Goal: Transaction & Acquisition: Purchase product/service

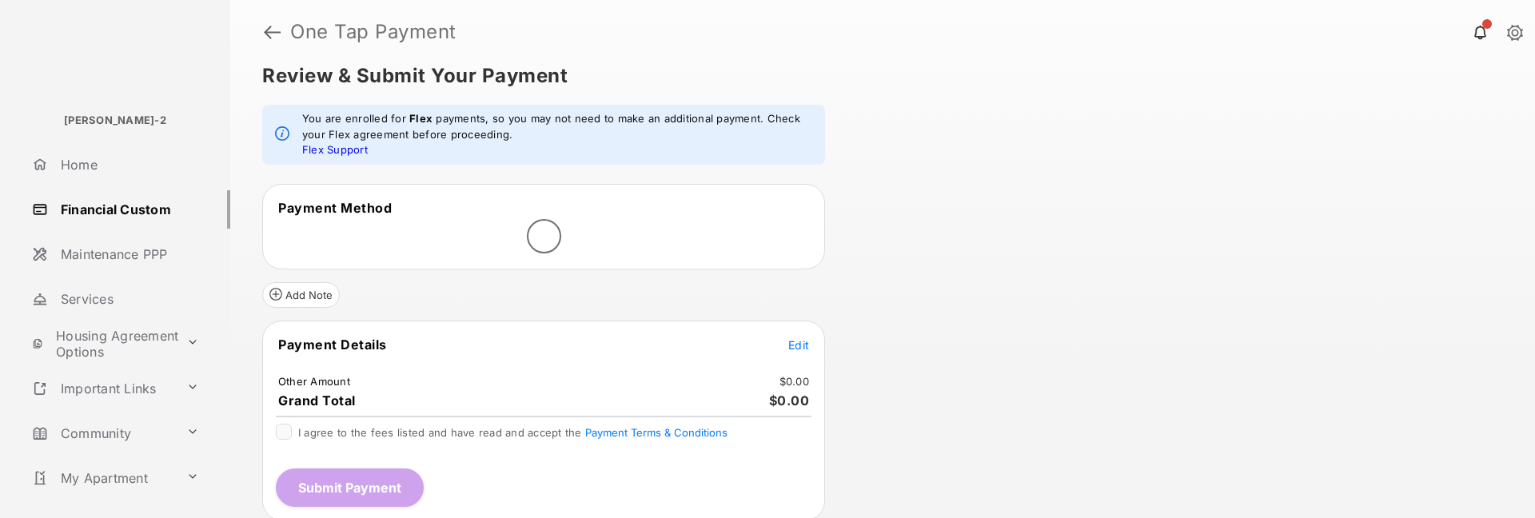
scroll to position [22, 0]
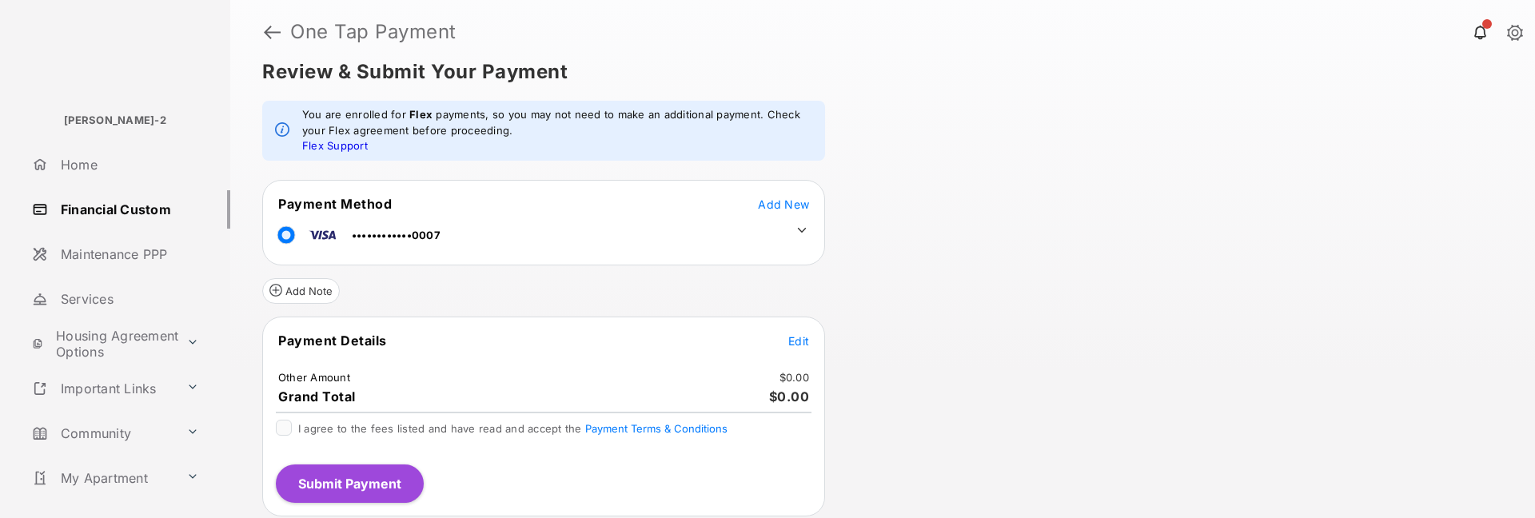
click at [754, 236] on tr "••••••••••••0007" at bounding box center [544, 232] width 558 height 36
click at [807, 232] on icon at bounding box center [802, 230] width 14 height 14
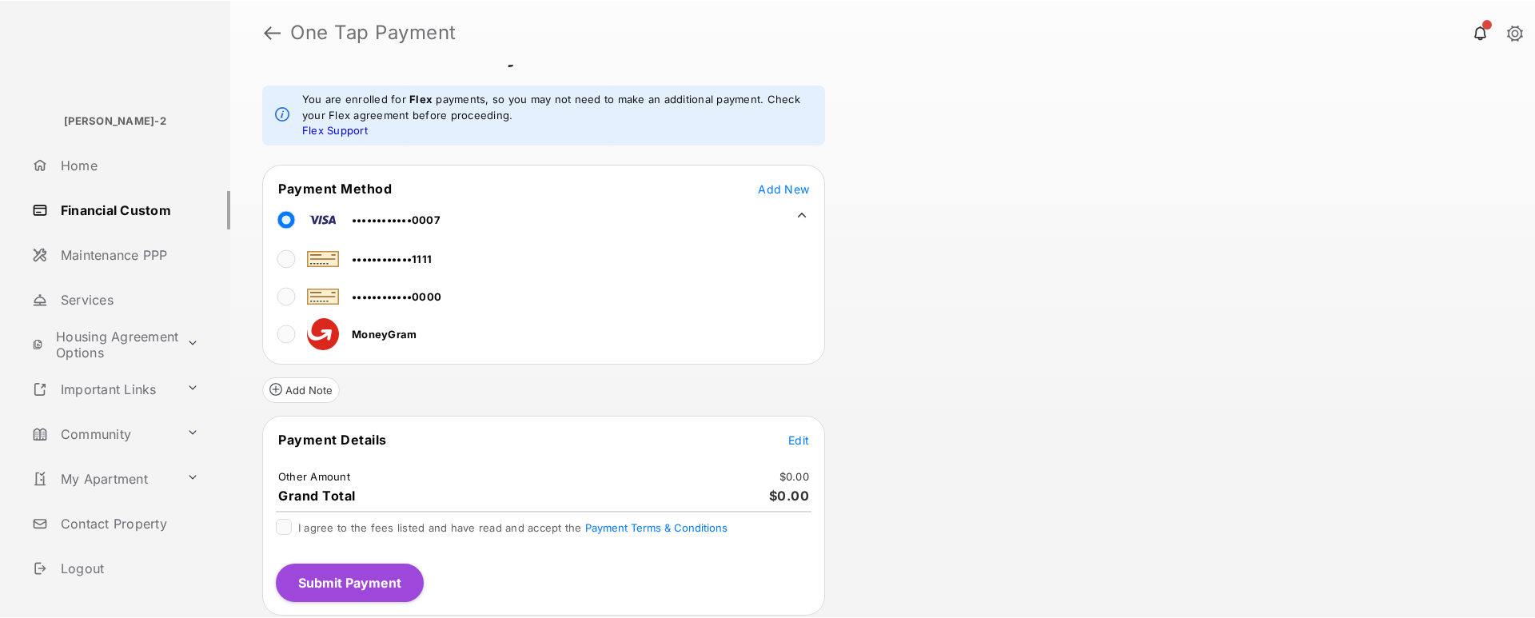
scroll to position [37, 0]
click at [300, 321] on button "Add Note" at bounding box center [301, 391] width 78 height 26
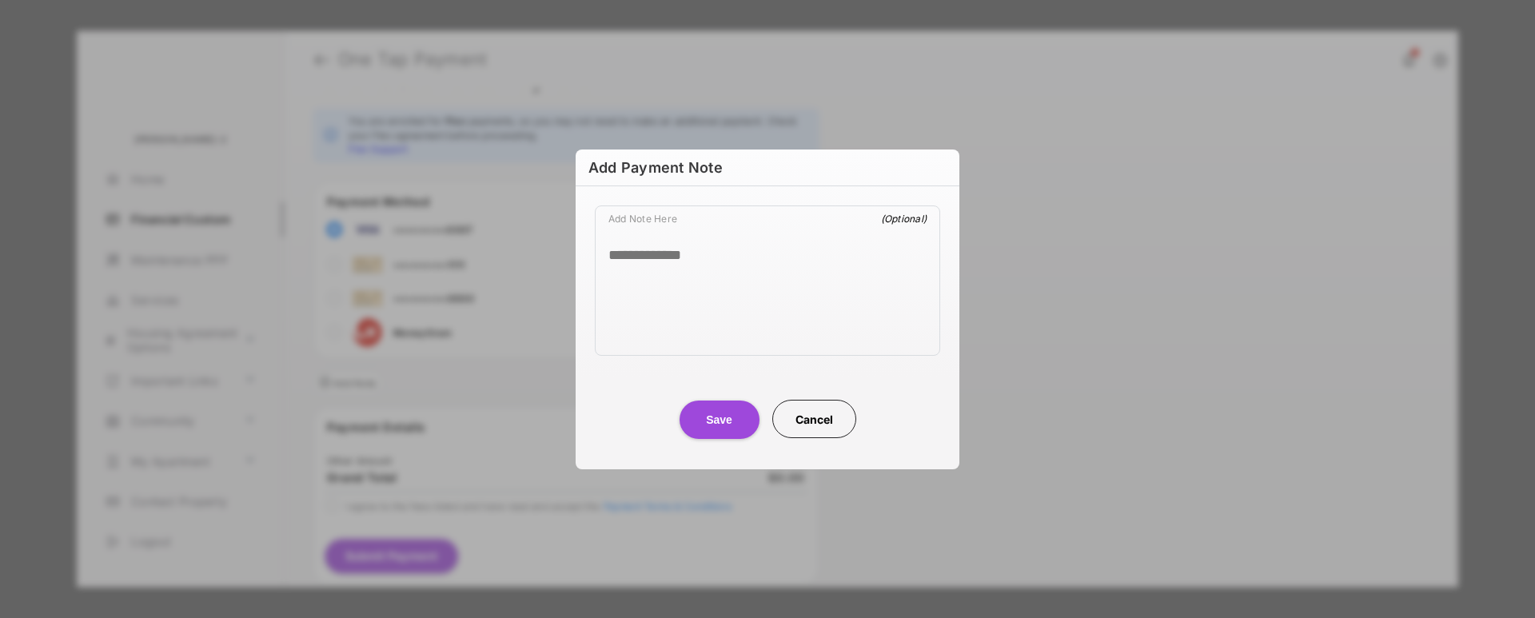
click at [820, 321] on button "Cancel" at bounding box center [814, 419] width 84 height 38
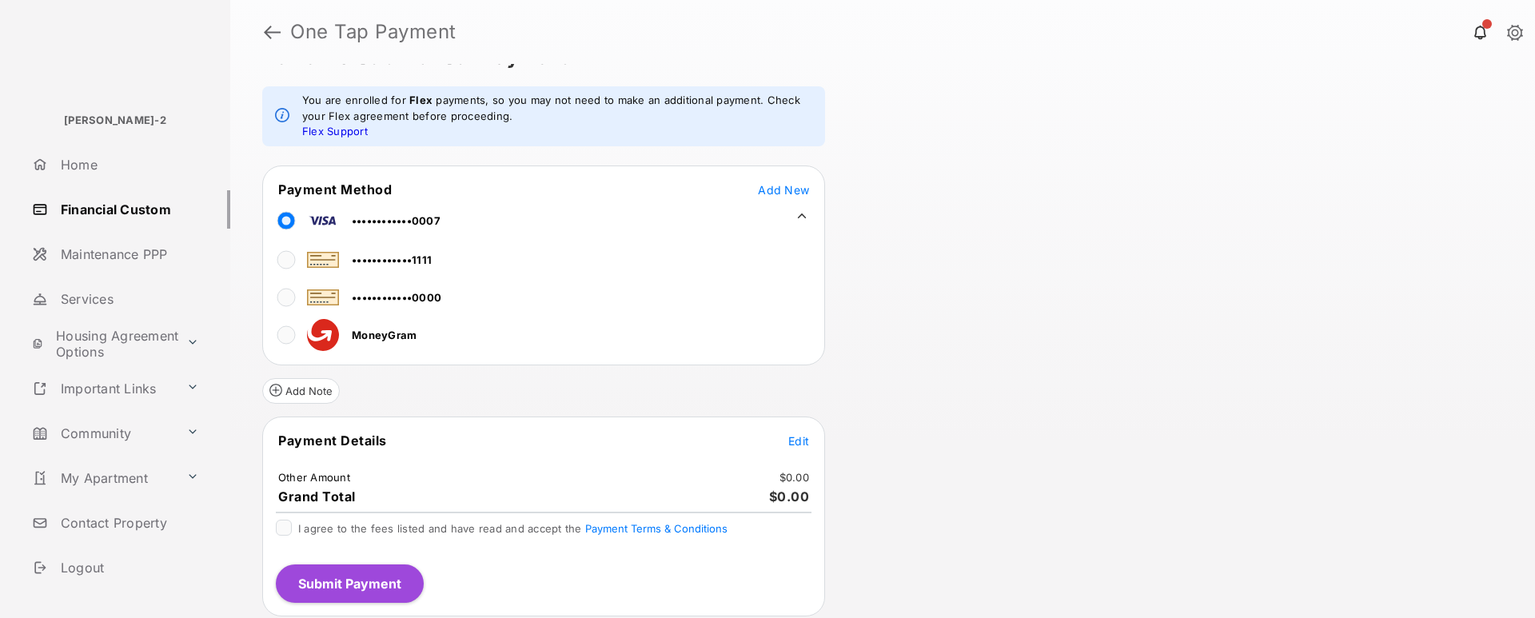
click at [106, 162] on link "Home" at bounding box center [128, 164] width 205 height 38
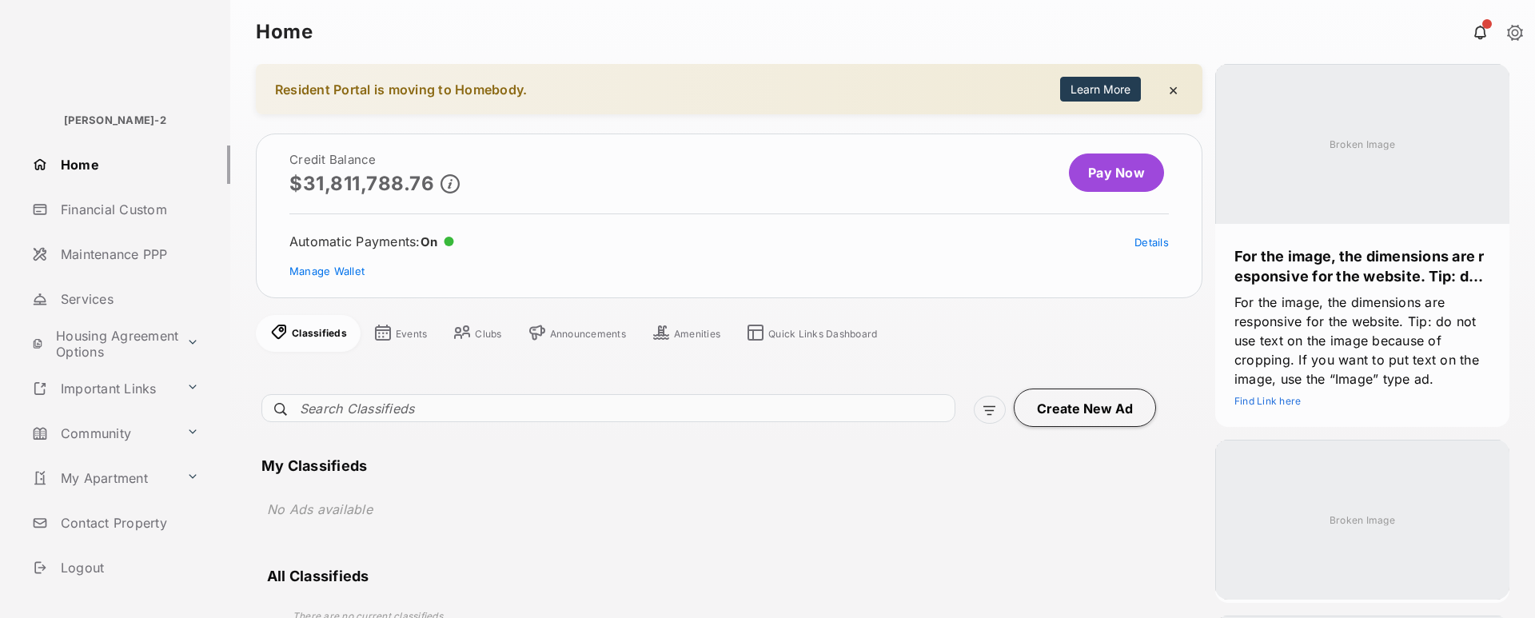
click at [1065, 88] on button "Learn More" at bounding box center [1100, 89] width 81 height 25
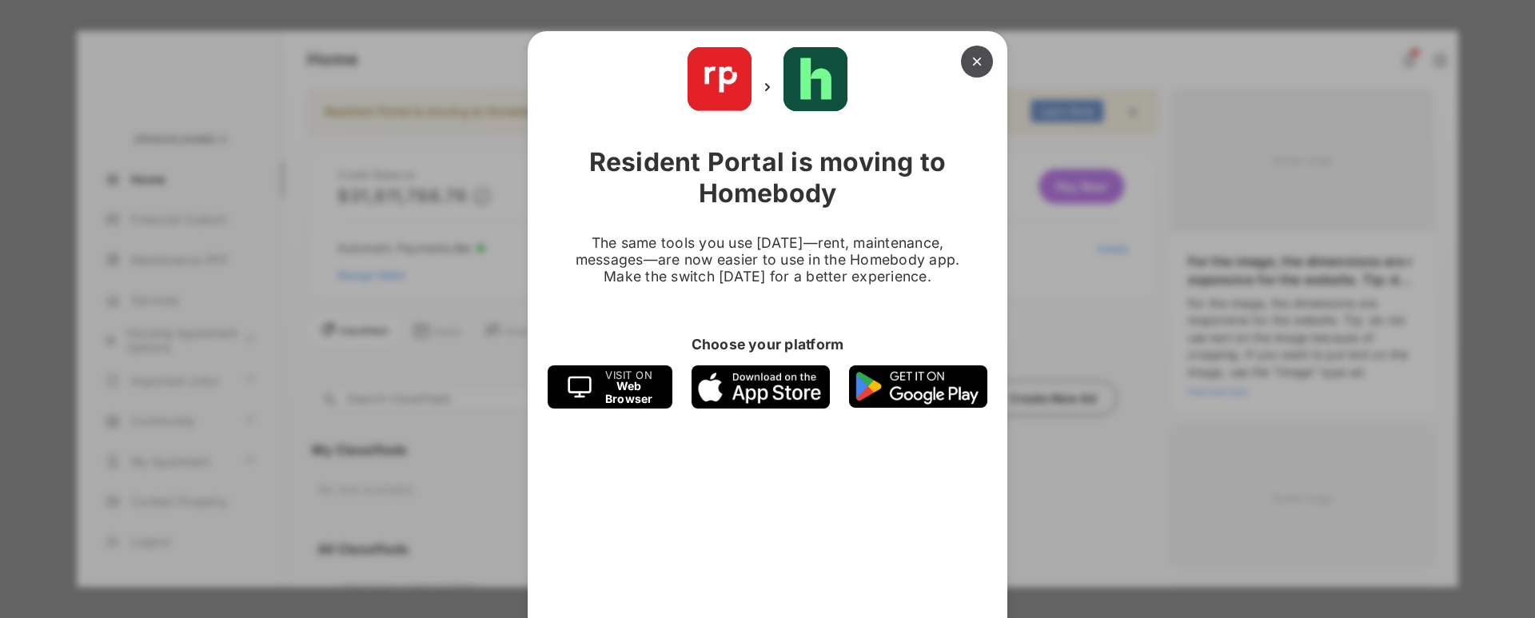
click at [961, 69] on button "×" at bounding box center [977, 62] width 32 height 32
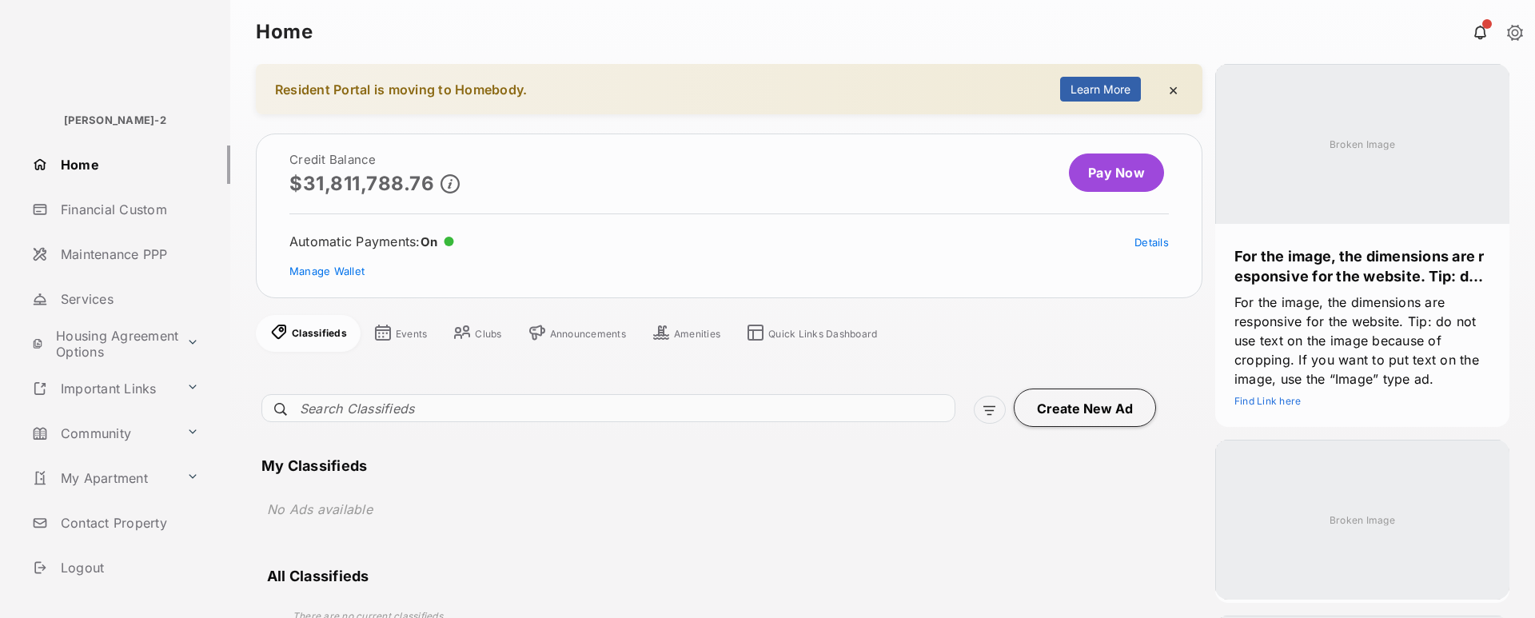
click at [1082, 182] on link "Pay Now" at bounding box center [1116, 172] width 95 height 38
